Goal: Transaction & Acquisition: Purchase product/service

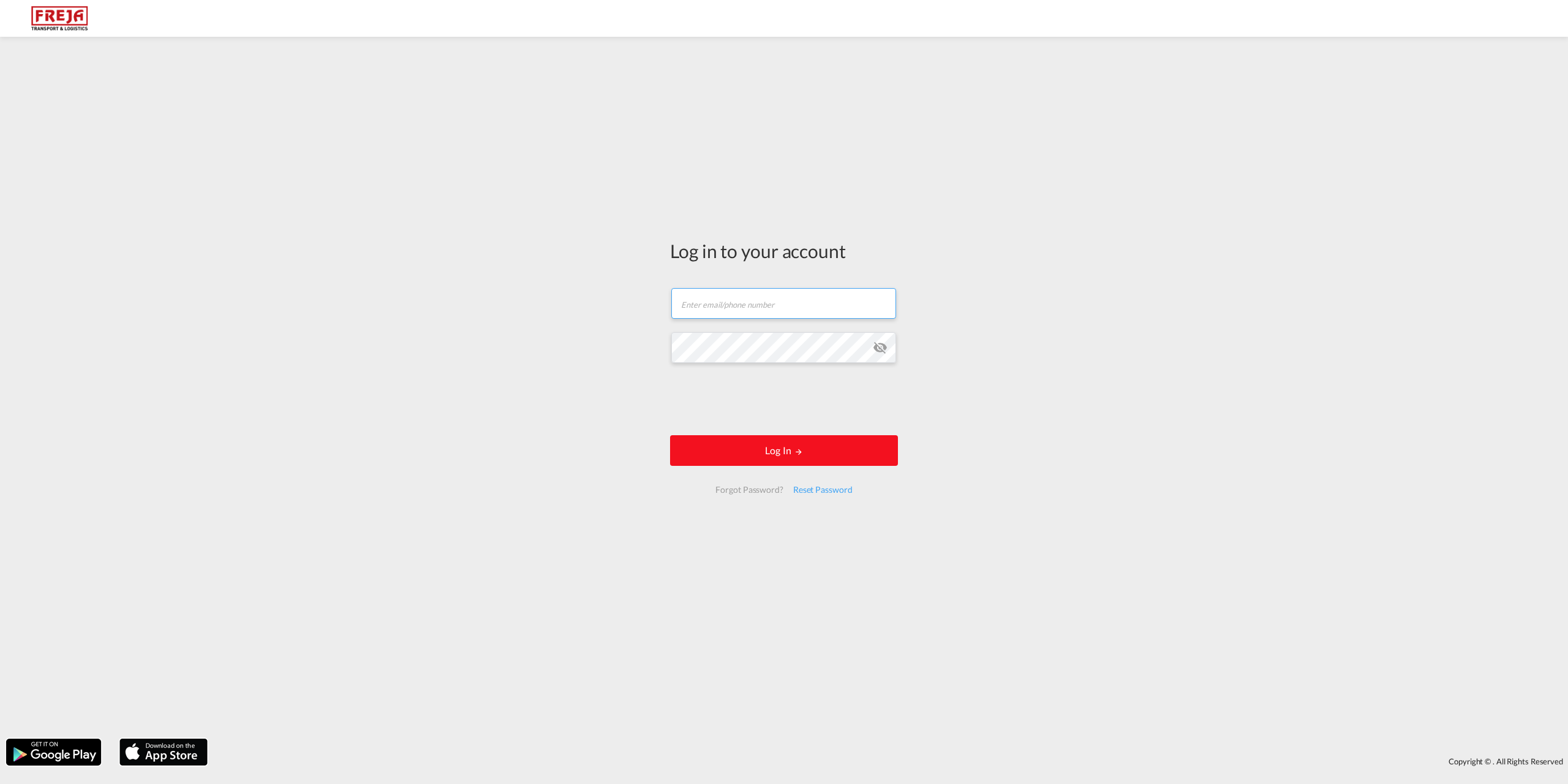
type input "[EMAIL_ADDRESS][DOMAIN_NAME]"
click at [857, 449] on button "Log In" at bounding box center [784, 450] width 228 height 31
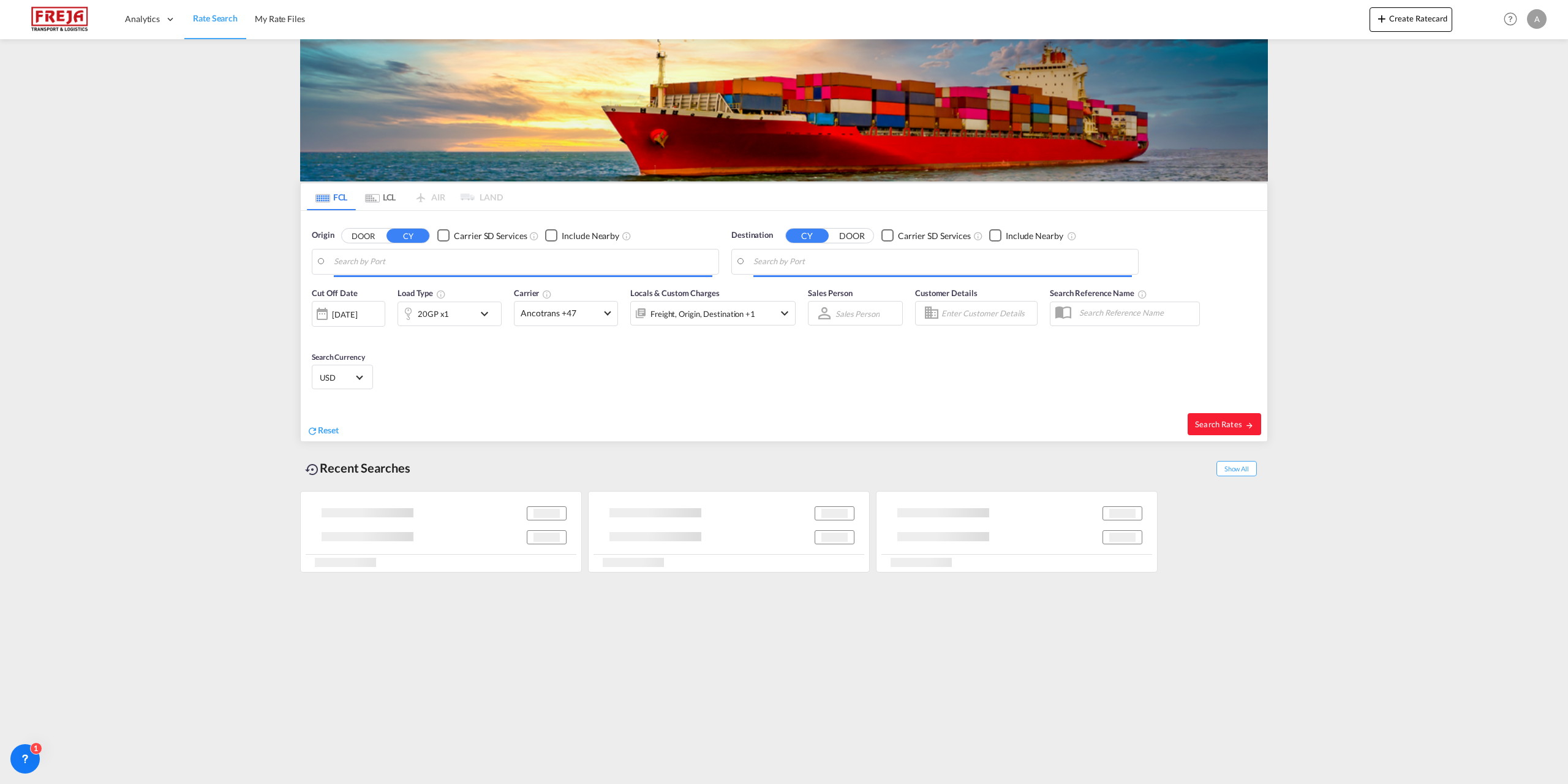
type input "[GEOGRAPHIC_DATA], [GEOGRAPHIC_DATA]"
type input "[GEOGRAPHIC_DATA], COCTG"
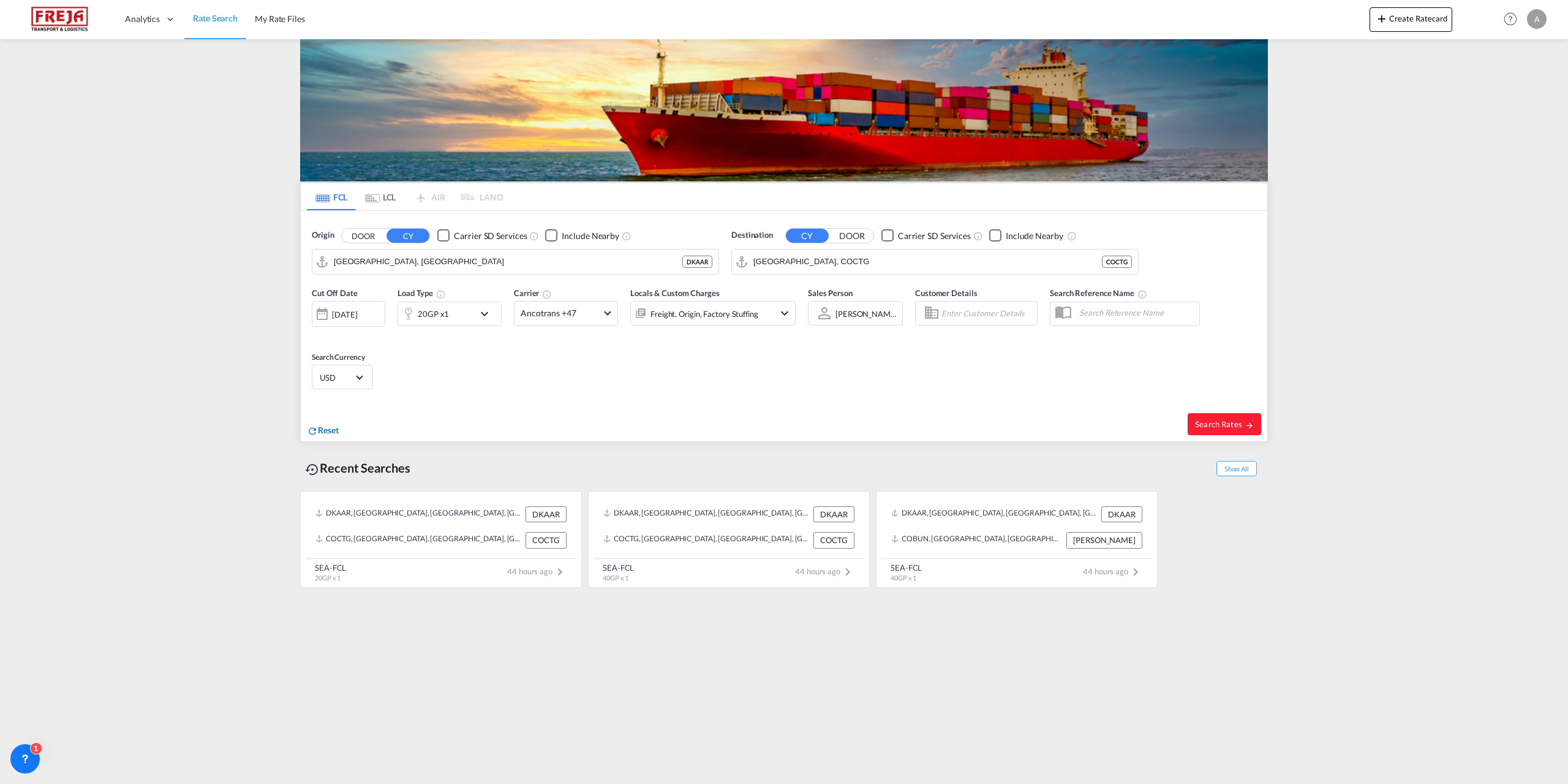
click at [331, 430] on span "Reset" at bounding box center [329, 430] width 21 height 11
click at [473, 264] on body "Analytics Reports Dashboard Rate Search My Rate Files Analytics" at bounding box center [784, 392] width 1568 height 784
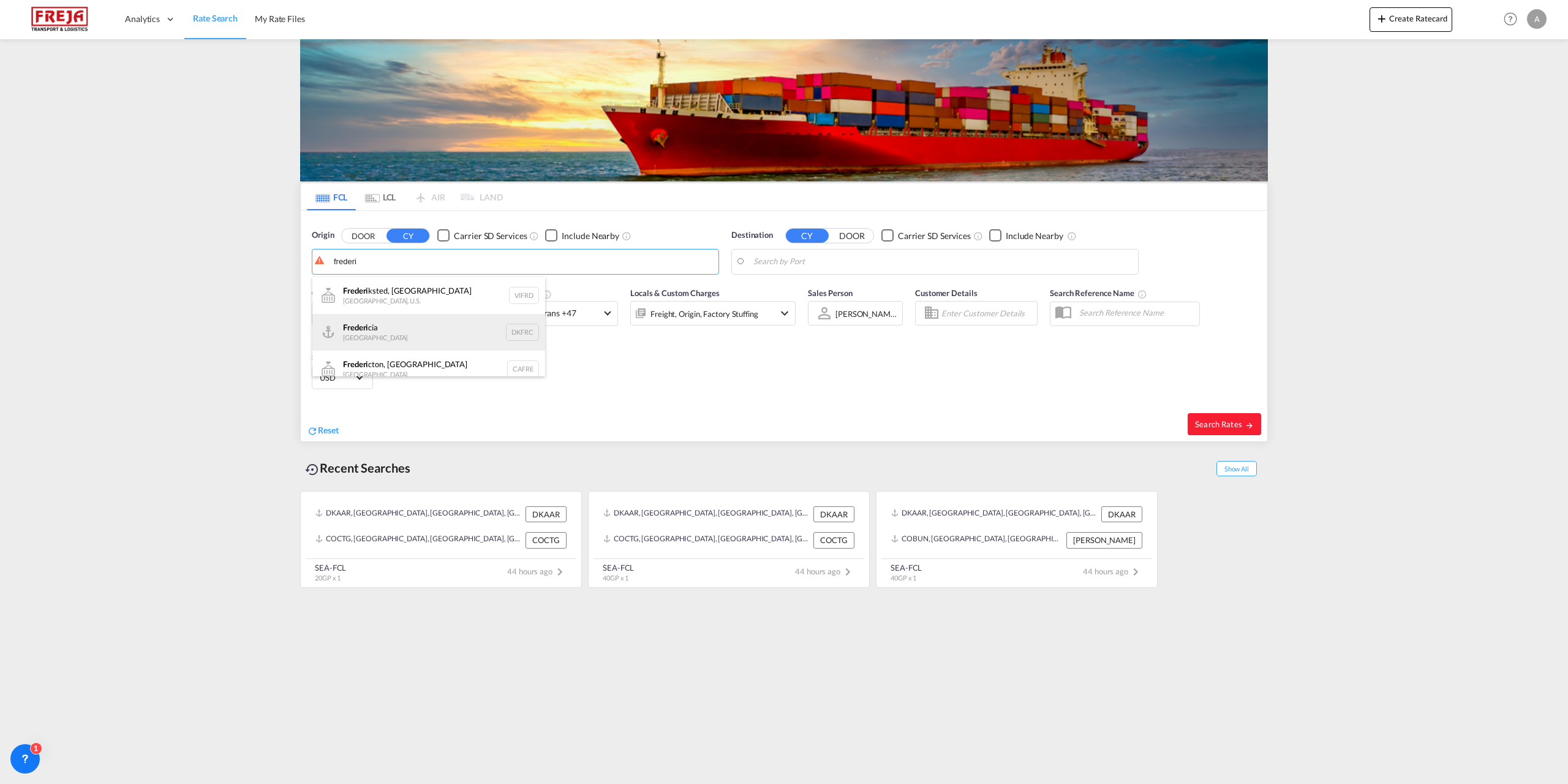
click at [368, 331] on div "Frederi cia Denmark DKFRC" at bounding box center [428, 332] width 233 height 37
type input "[GEOGRAPHIC_DATA], DKFRC"
click at [955, 264] on body "Analytics Reports Dashboard Rate Search My Rate Files Analytics" at bounding box center [784, 392] width 1568 height 784
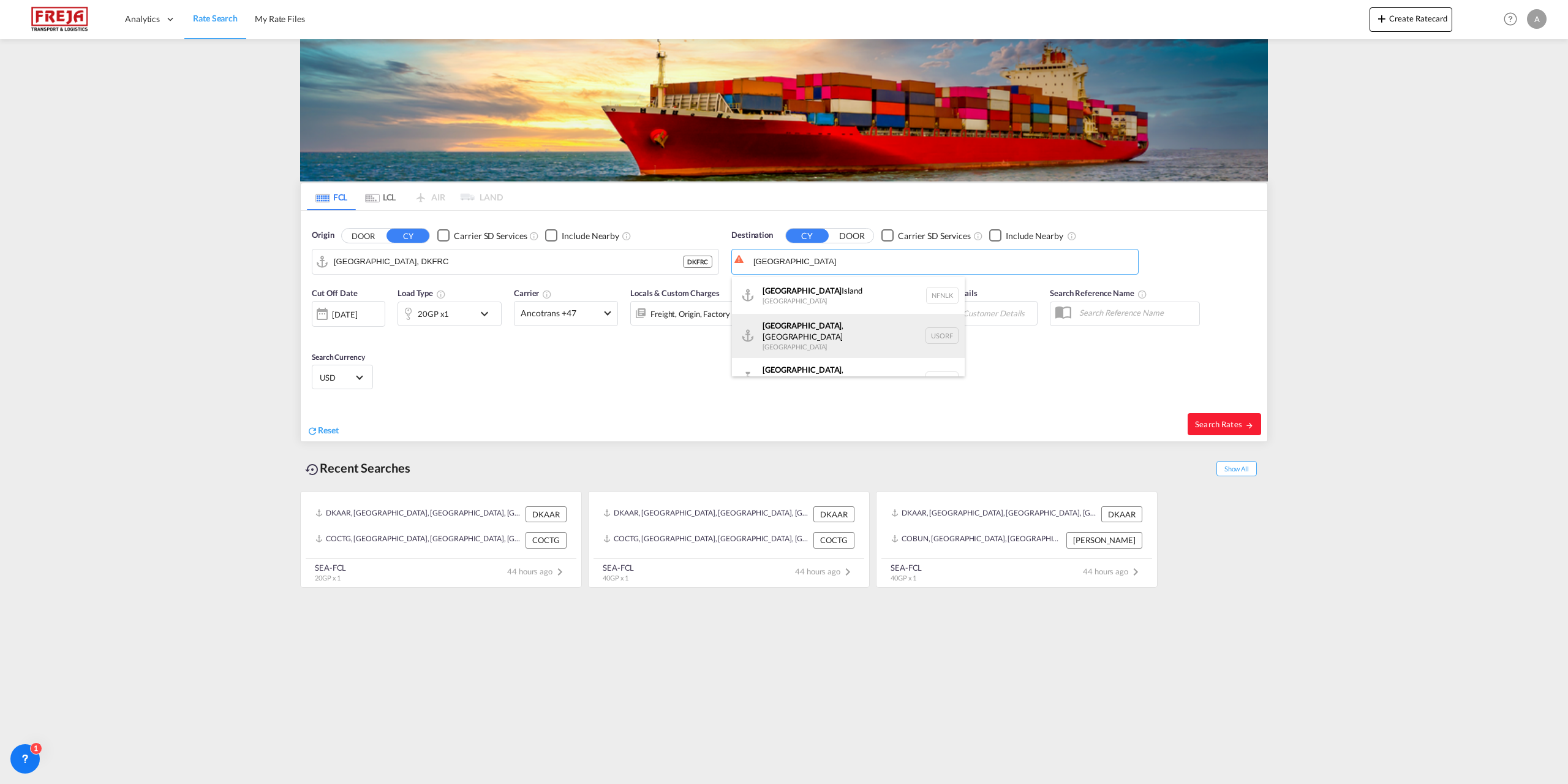
scroll to position [11, 0]
click at [802, 320] on div "[GEOGRAPHIC_DATA] , [GEOGRAPHIC_DATA] [GEOGRAPHIC_DATA] [GEOGRAPHIC_DATA]" at bounding box center [849, 325] width 233 height 44
type input "[GEOGRAPHIC_DATA], [GEOGRAPHIC_DATA], [GEOGRAPHIC_DATA]"
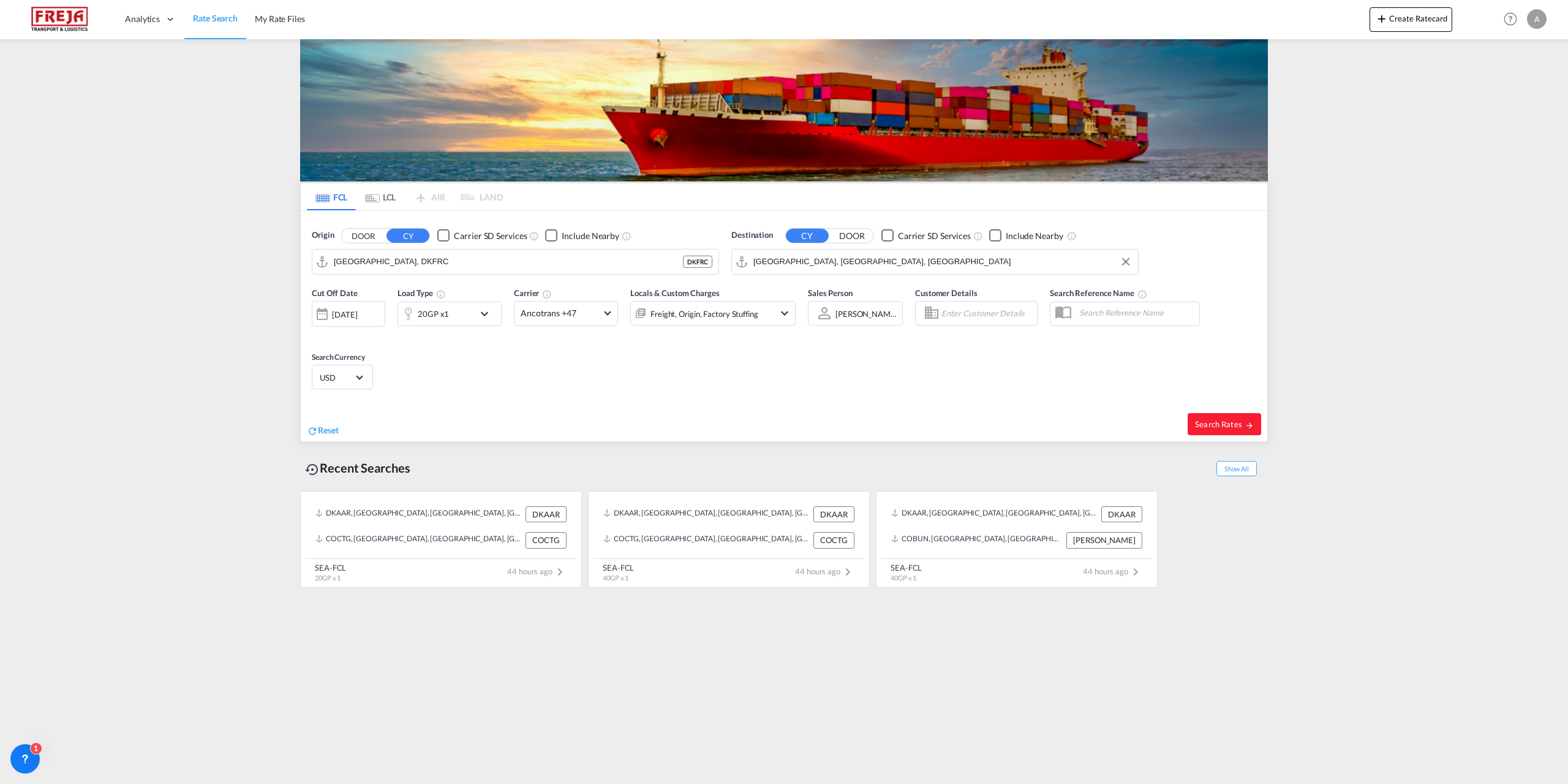
click at [481, 312] on md-icon "icon-chevron-down" at bounding box center [487, 313] width 21 height 15
click at [370, 371] on md-select-value "20GP" at bounding box center [354, 367] width 49 height 21
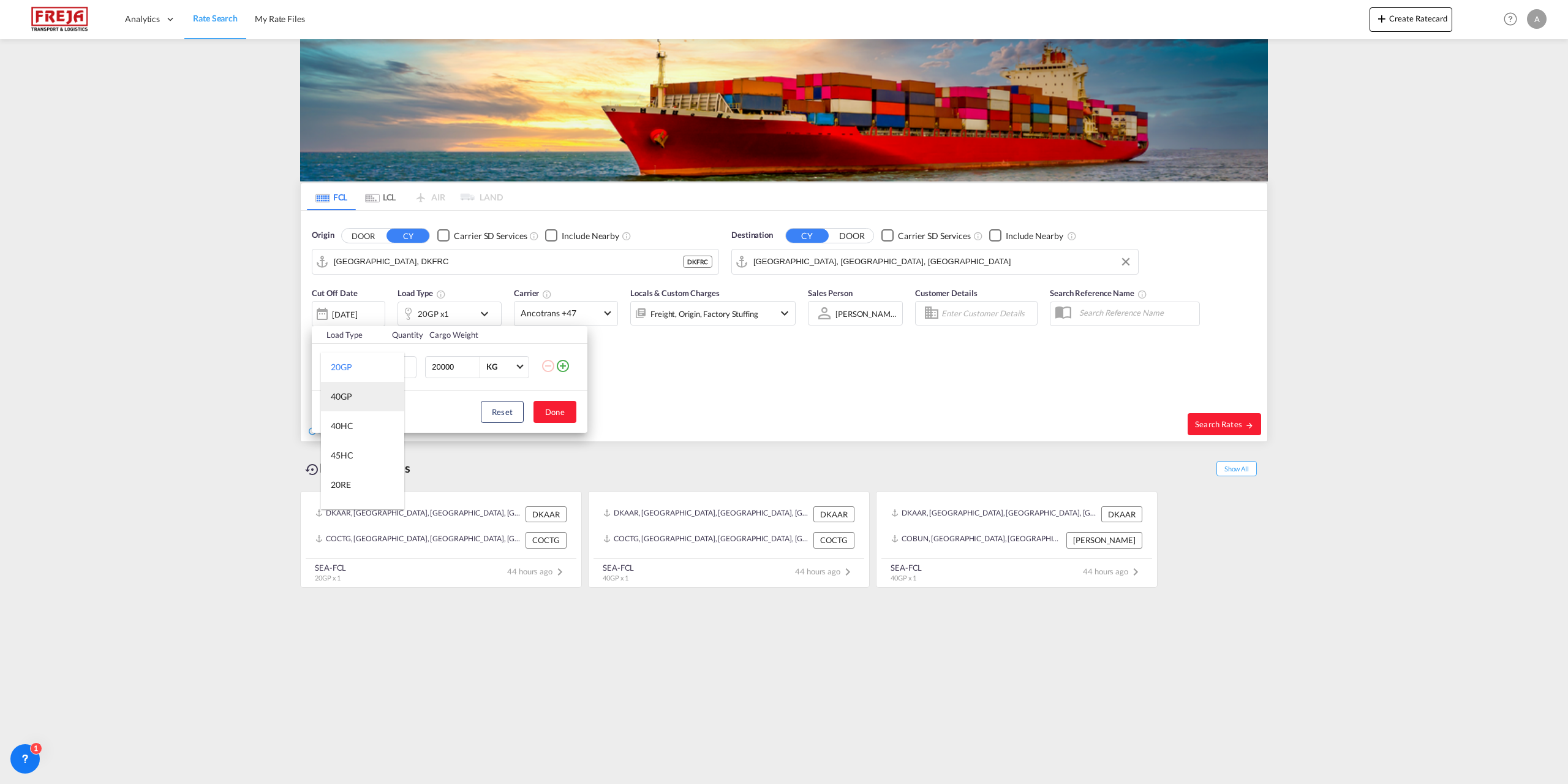
click at [348, 398] on div "40GP" at bounding box center [341, 397] width 21 height 12
click at [560, 413] on button "Done" at bounding box center [554, 412] width 43 height 22
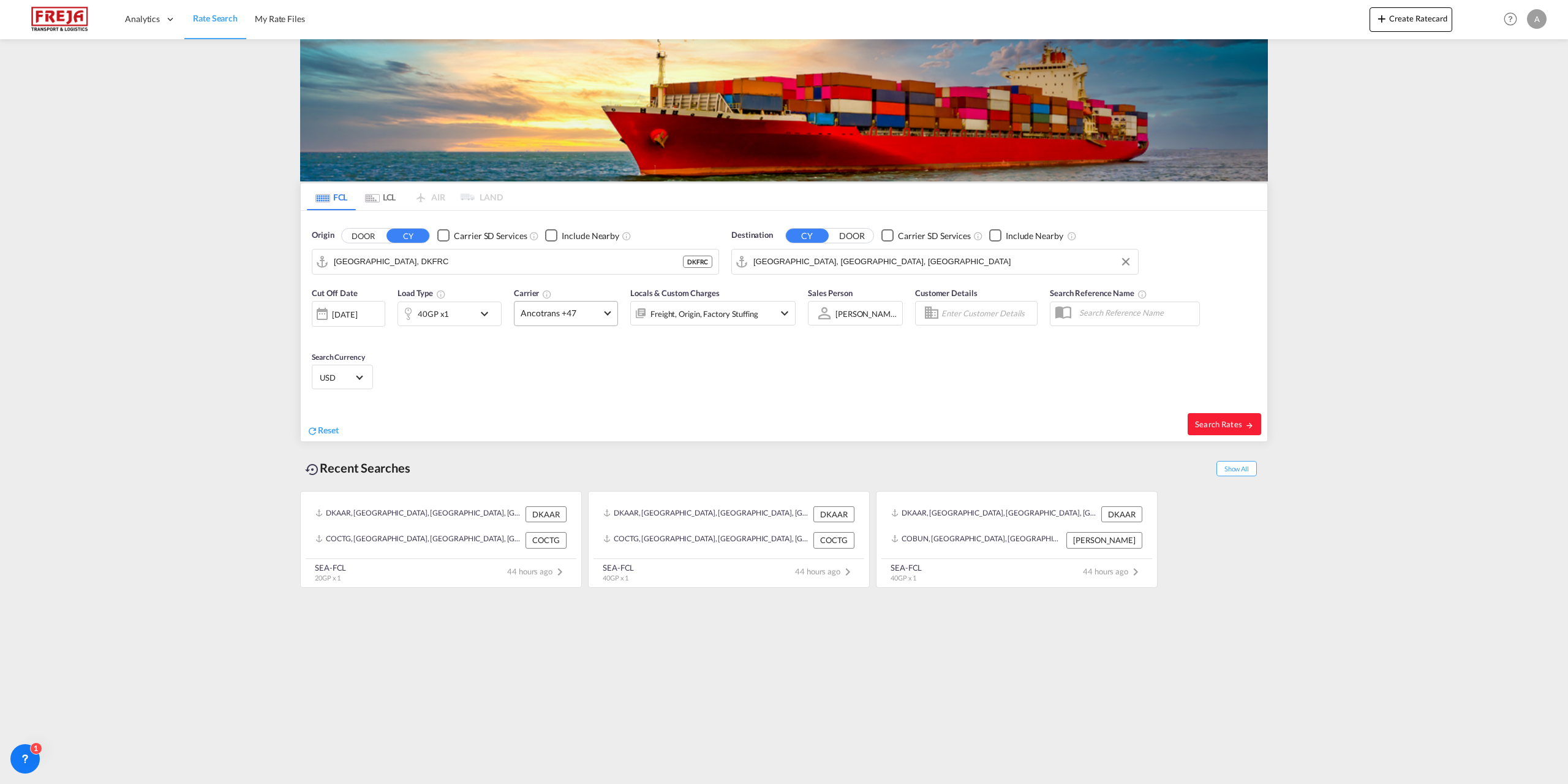
click at [600, 311] on md-select-value "Ancotrans +47" at bounding box center [566, 313] width 103 height 24
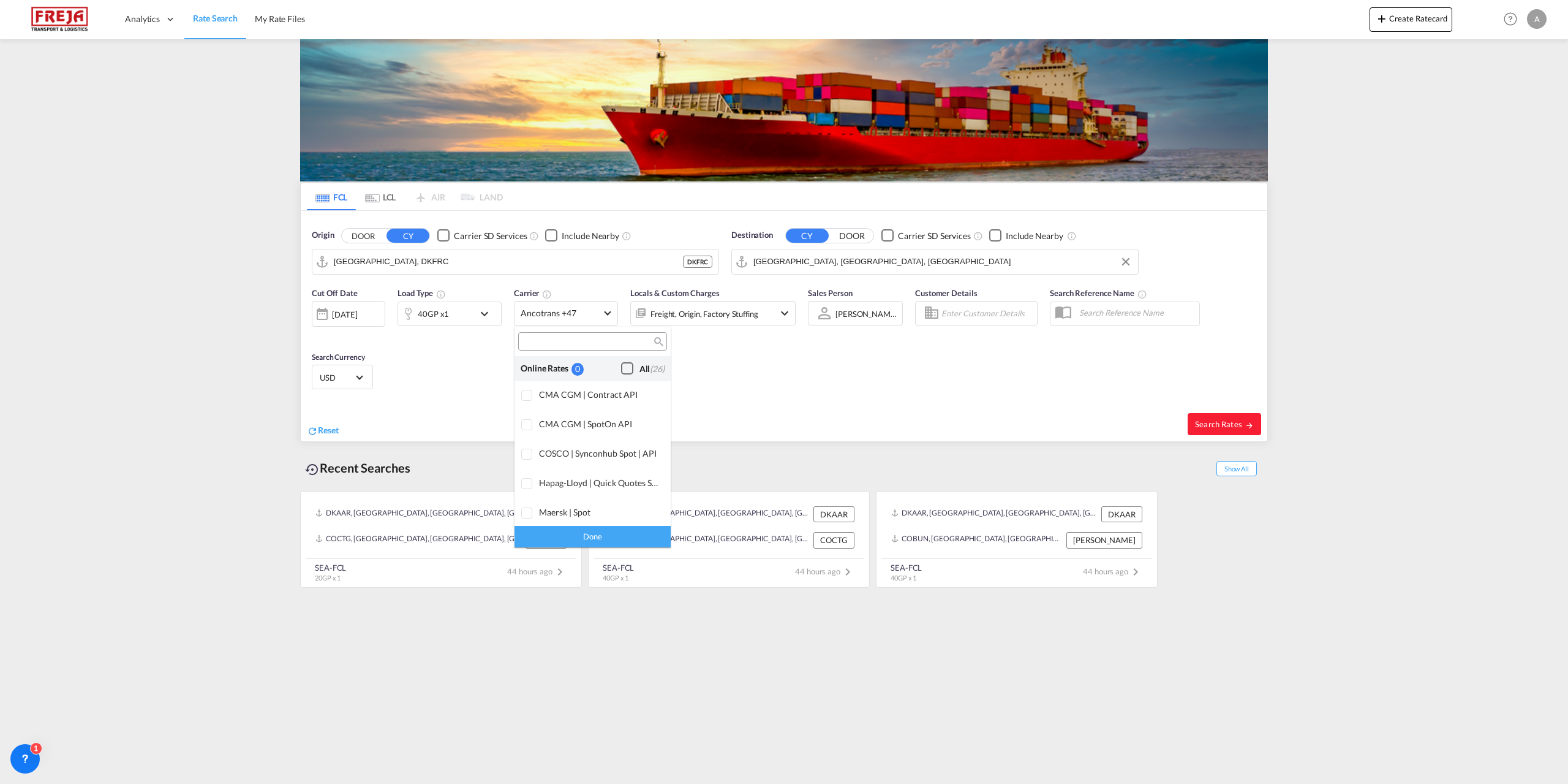
click at [621, 367] on div "Checkbox No Ink" at bounding box center [628, 369] width 12 height 12
click at [615, 533] on div "Done" at bounding box center [592, 536] width 156 height 21
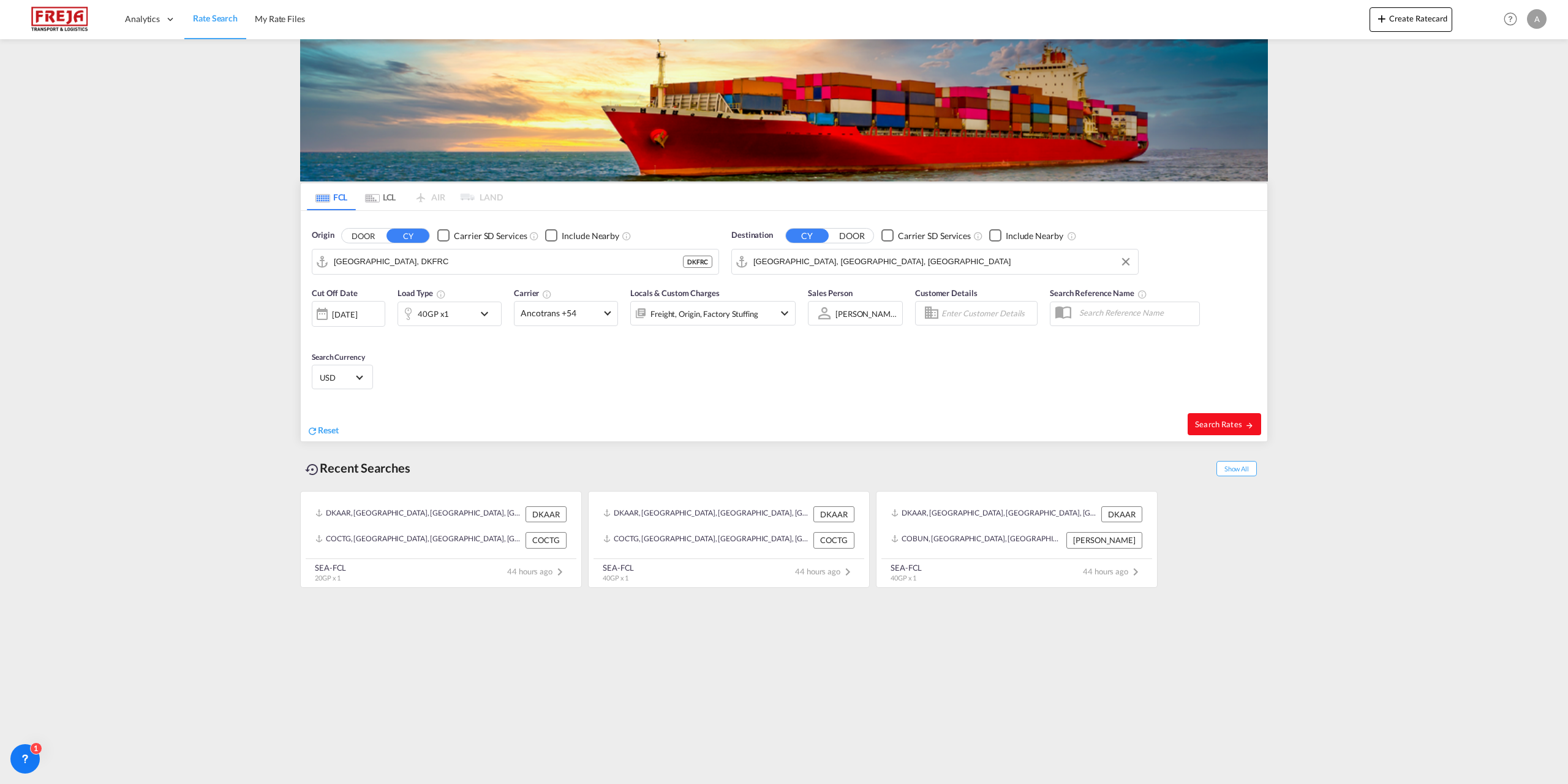
click at [1230, 421] on span "Search Rates" at bounding box center [1224, 423] width 59 height 10
type input "DKFRC to USORF / [DATE]"
